Goal: Browse casually: Explore the website without a specific task or goal

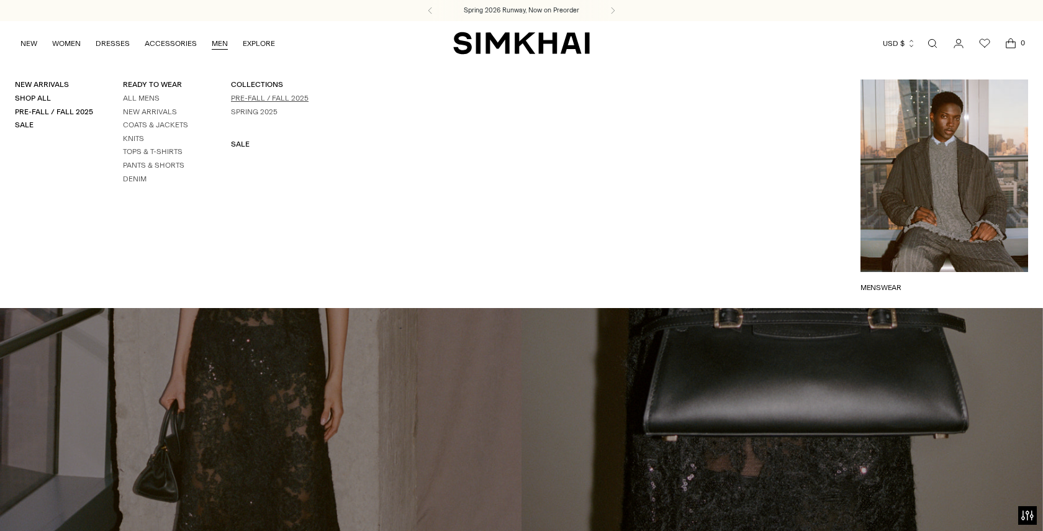
click at [233, 95] on link "Pre-Fall / Fall 2025" at bounding box center [270, 98] width 78 height 9
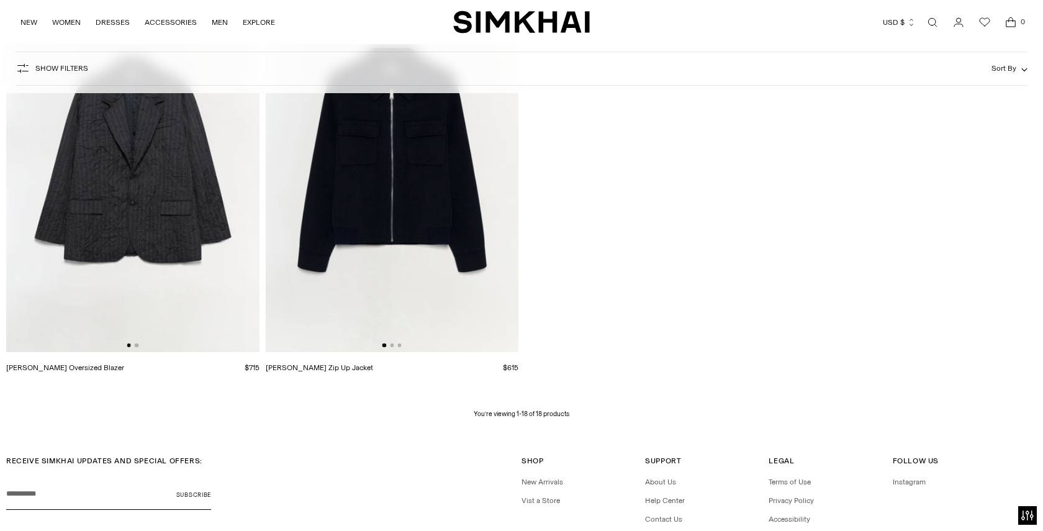
scroll to position [1819, 0]
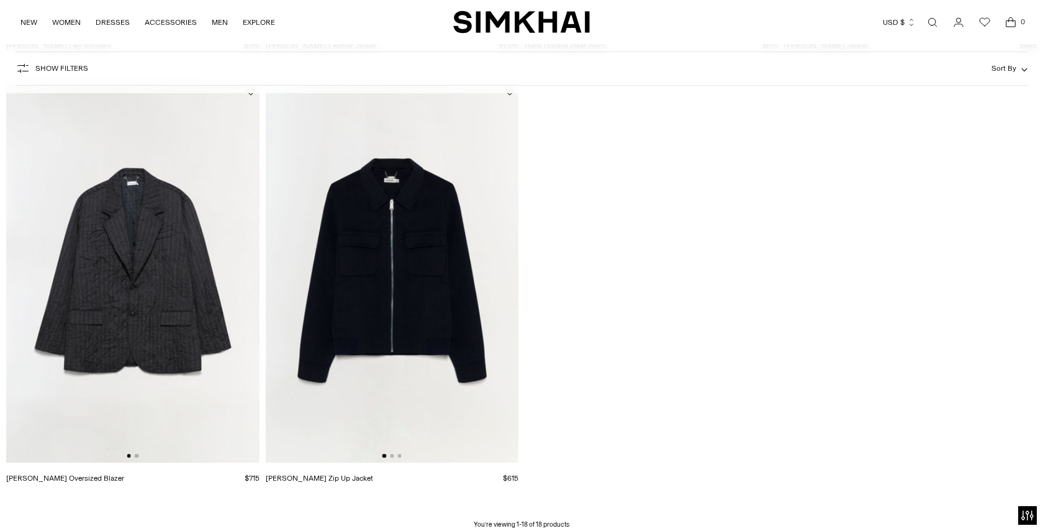
click at [384, 269] on img at bounding box center [392, 272] width 253 height 379
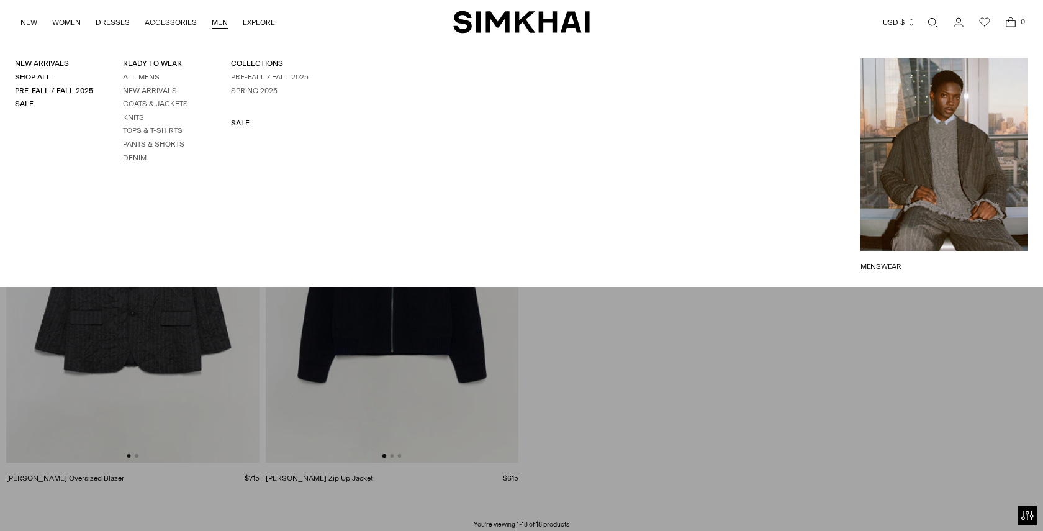
click at [235, 86] on link "Spring 2025" at bounding box center [254, 90] width 47 height 9
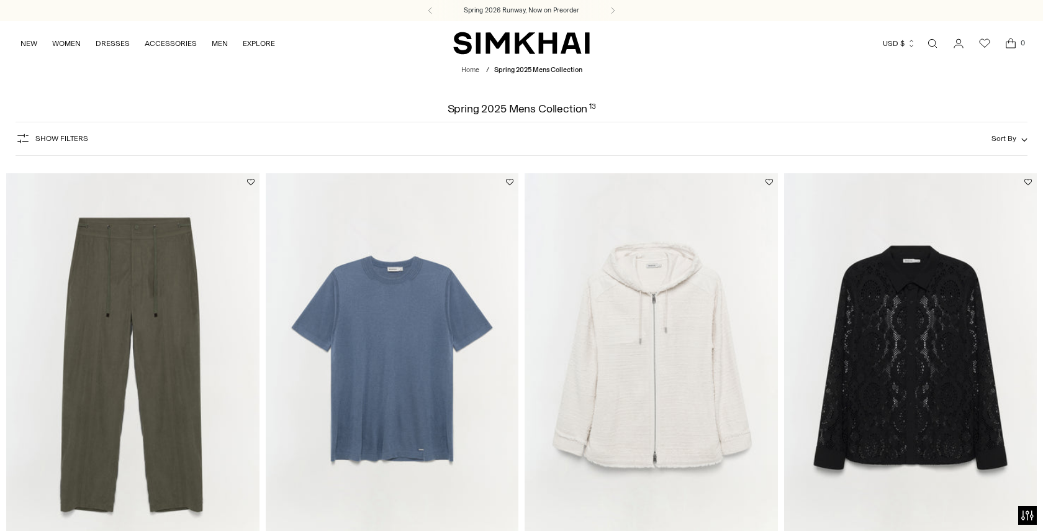
click at [925, 328] on img at bounding box center [910, 362] width 253 height 379
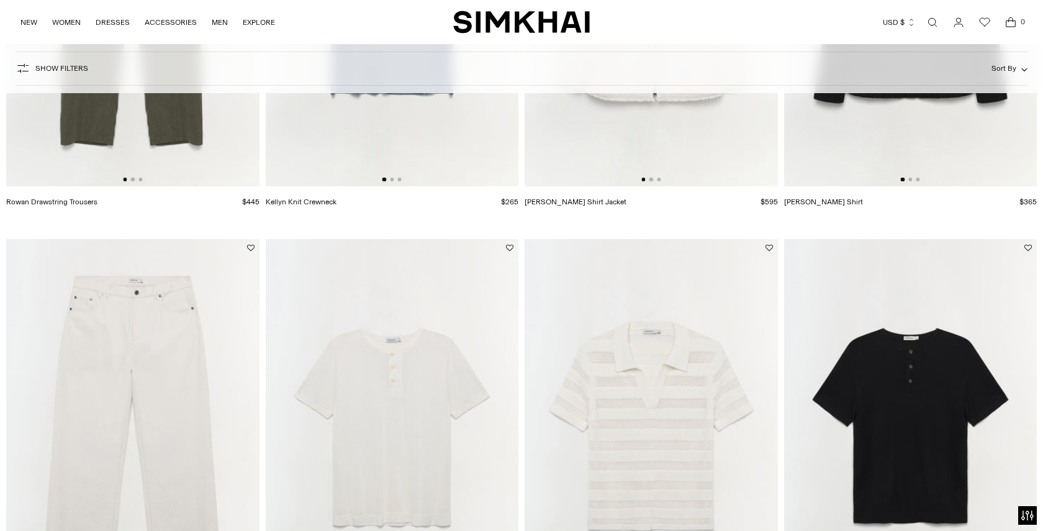
click at [891, 352] on img at bounding box center [910, 428] width 253 height 379
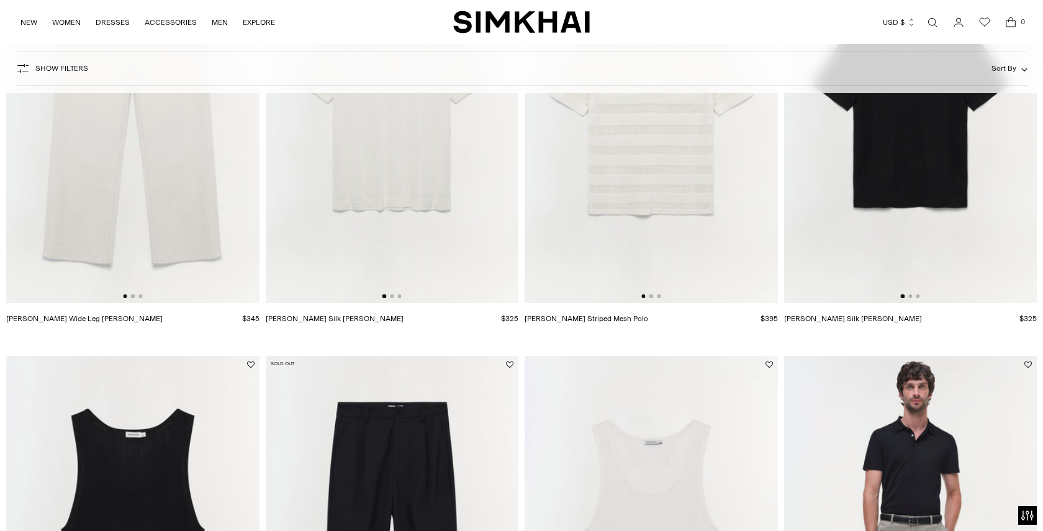
click at [638, 224] on img at bounding box center [651, 113] width 253 height 379
click at [642, 232] on img at bounding box center [651, 113] width 253 height 379
click at [674, 209] on img at bounding box center [651, 113] width 253 height 379
